Goal: Find specific page/section: Find specific page/section

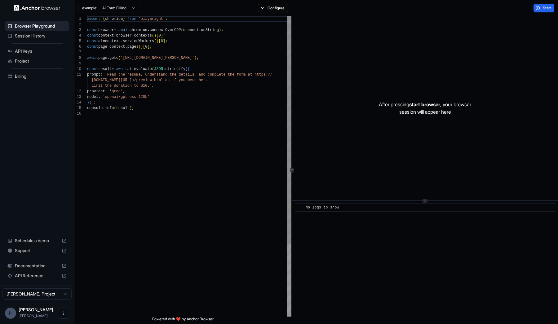
scroll to position [56, 0]
click at [36, 64] on div "Project" at bounding box center [37, 61] width 64 height 10
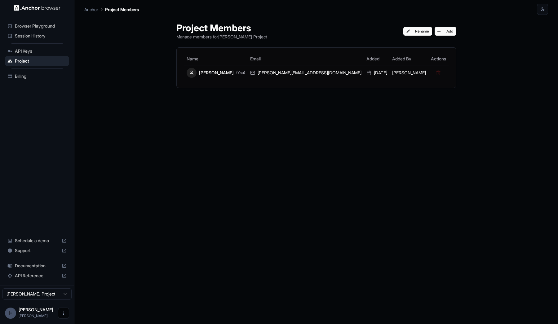
click at [64, 315] on icon "Open menu" at bounding box center [63, 313] width 1 height 3
click at [45, 312] on div at bounding box center [52, 313] width 25 height 6
